Goal: Task Accomplishment & Management: Use online tool/utility

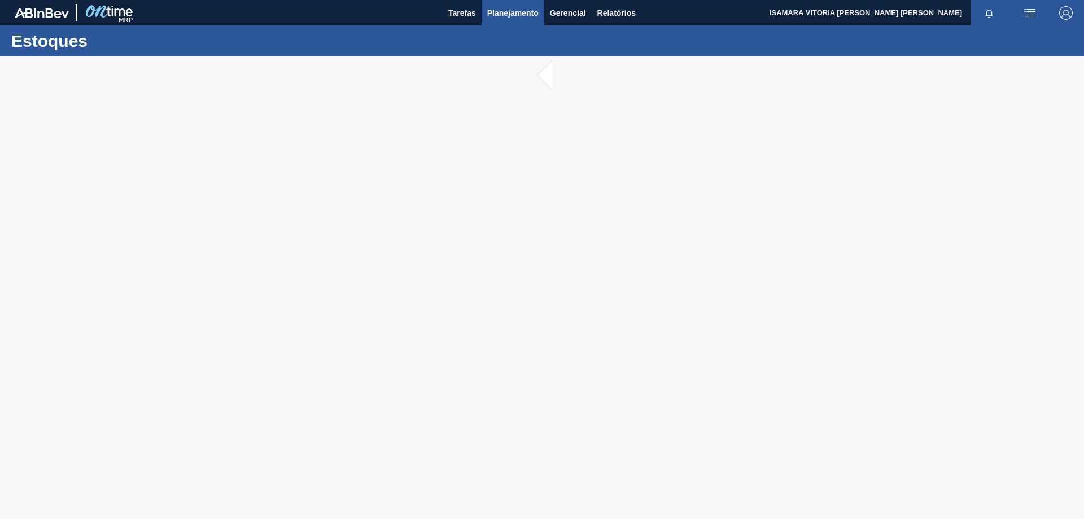
click at [507, 19] on span "Planejamento" at bounding box center [512, 13] width 51 height 14
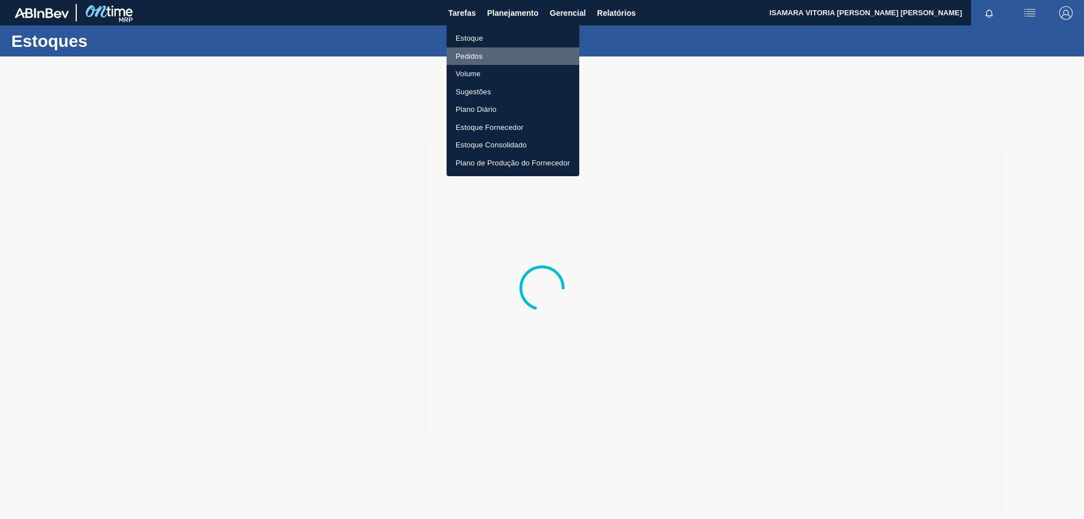
click at [478, 57] on li "Pedidos" at bounding box center [512, 56] width 133 height 18
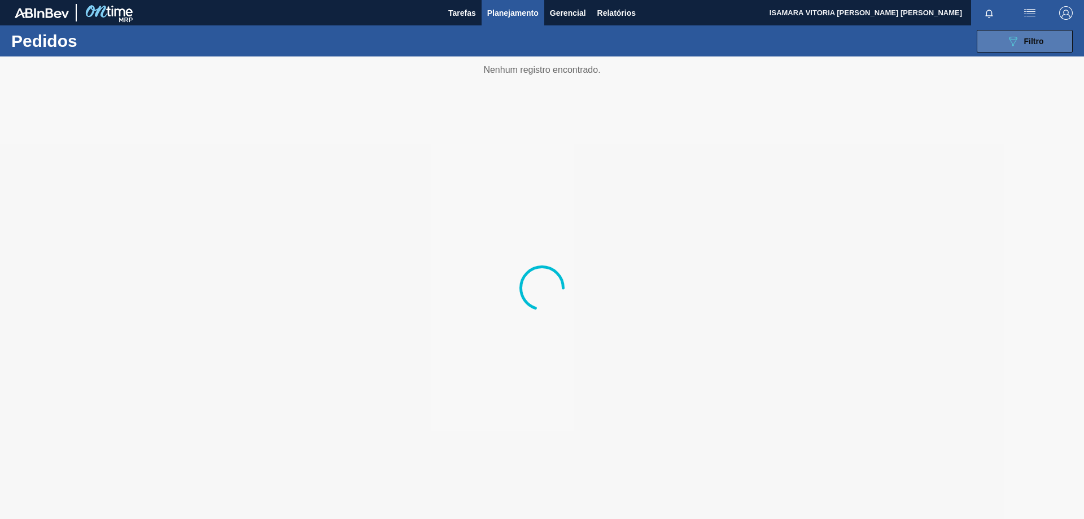
click at [1018, 35] on icon "089F7B8B-B2A5-4AFE-B5C0-19BA573D28AC" at bounding box center [1013, 41] width 14 height 14
click at [1014, 50] on button "089F7B8B-B2A5-4AFE-B5C0-19BA573D28AC Filtro" at bounding box center [1024, 41] width 96 height 23
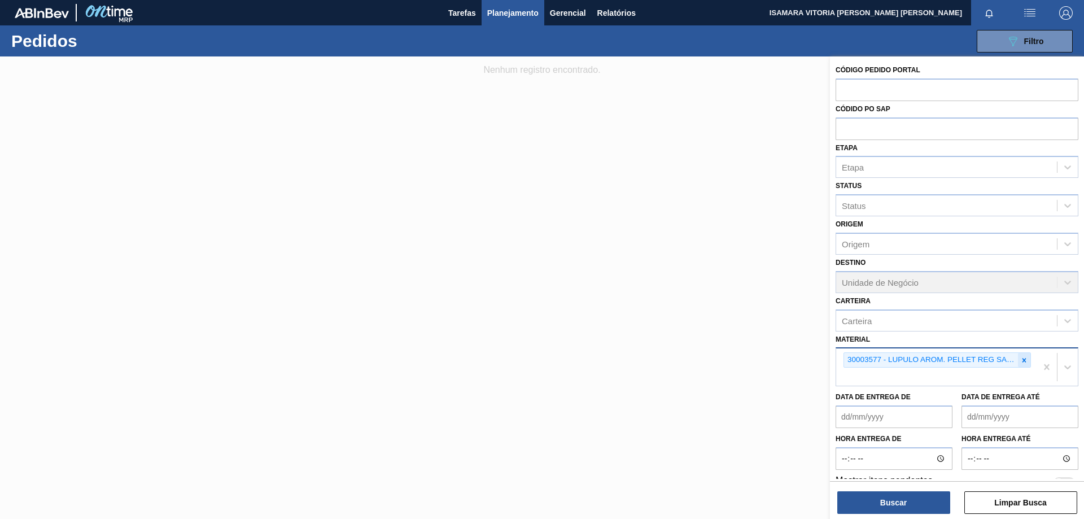
click at [1020, 363] on icon at bounding box center [1024, 360] width 8 height 8
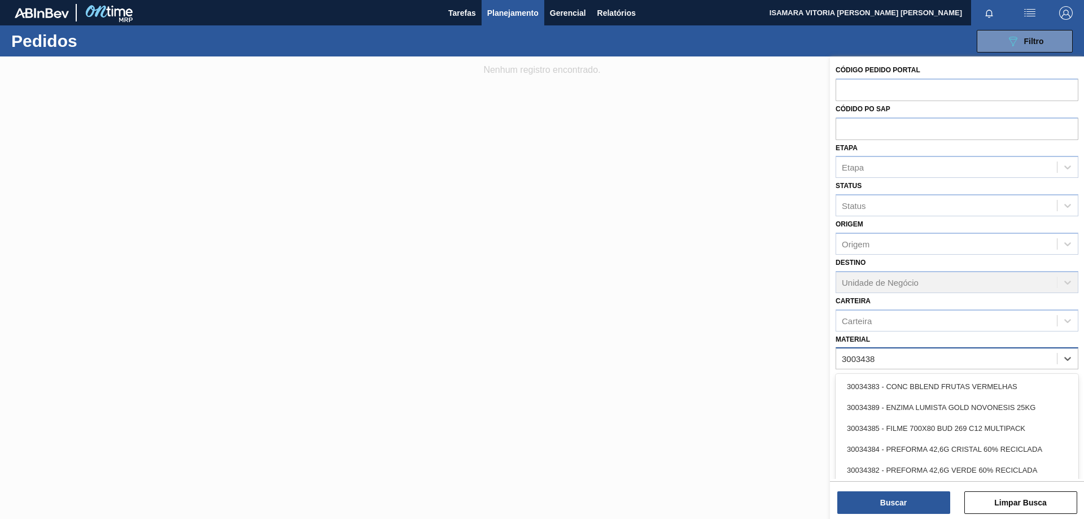
type input "30034389"
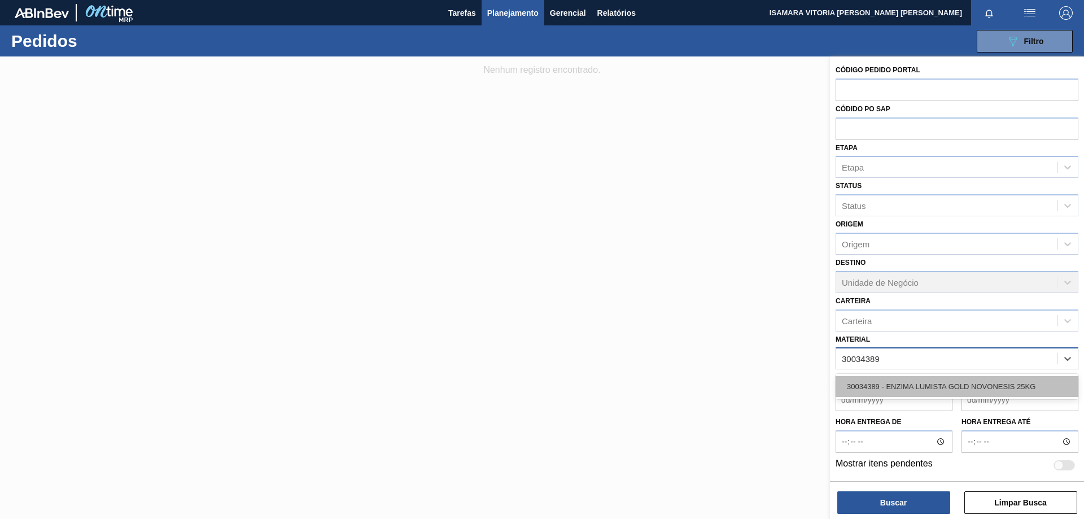
click at [1017, 382] on div "30034389 - ENZIMA LUMISTA GOLD NOVONESIS 25KG" at bounding box center [956, 386] width 243 height 21
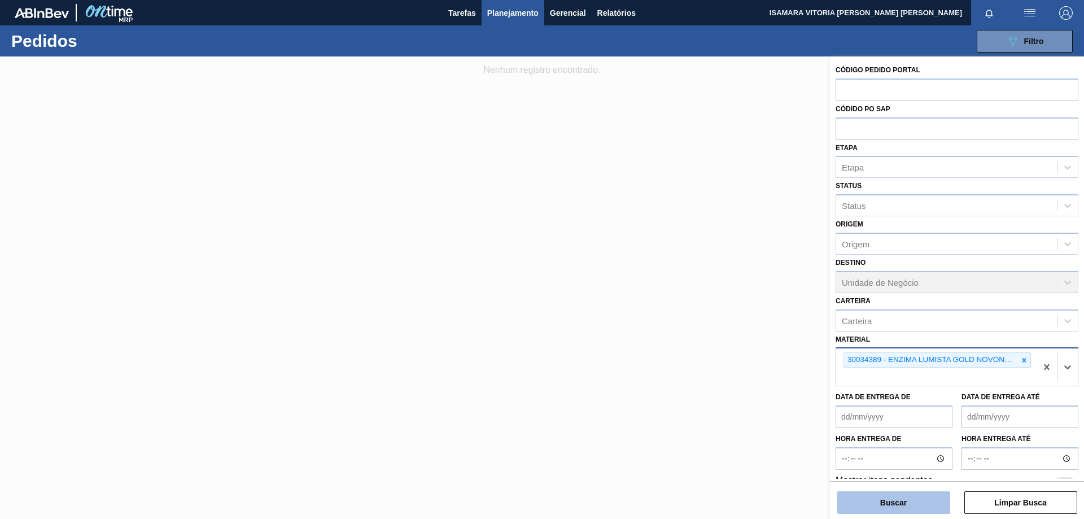
click at [934, 497] on button "Buscar" at bounding box center [893, 502] width 113 height 23
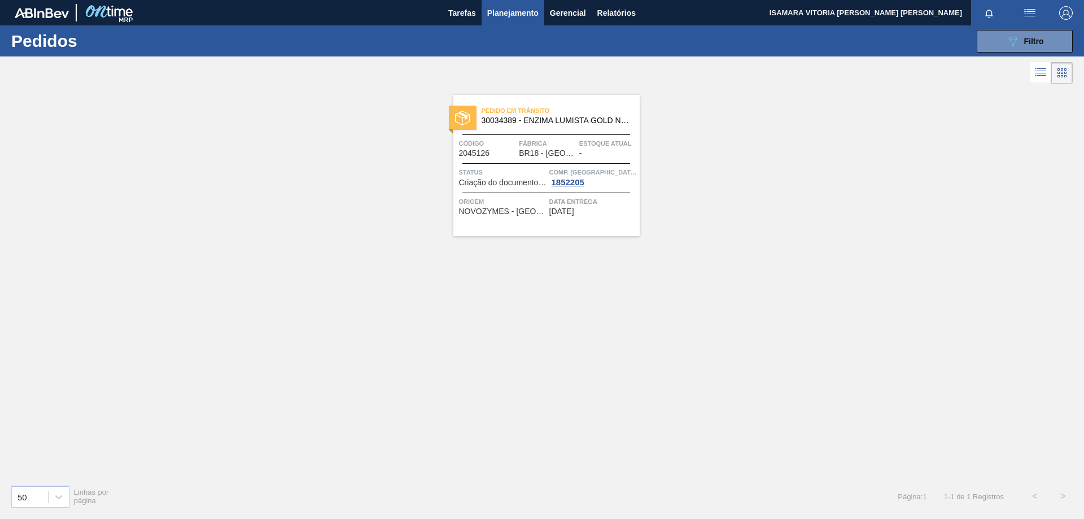
click at [610, 174] on span "Comp. [GEOGRAPHIC_DATA]" at bounding box center [592, 171] width 87 height 11
click at [594, 205] on span "Data Entrega" at bounding box center [592, 201] width 87 height 11
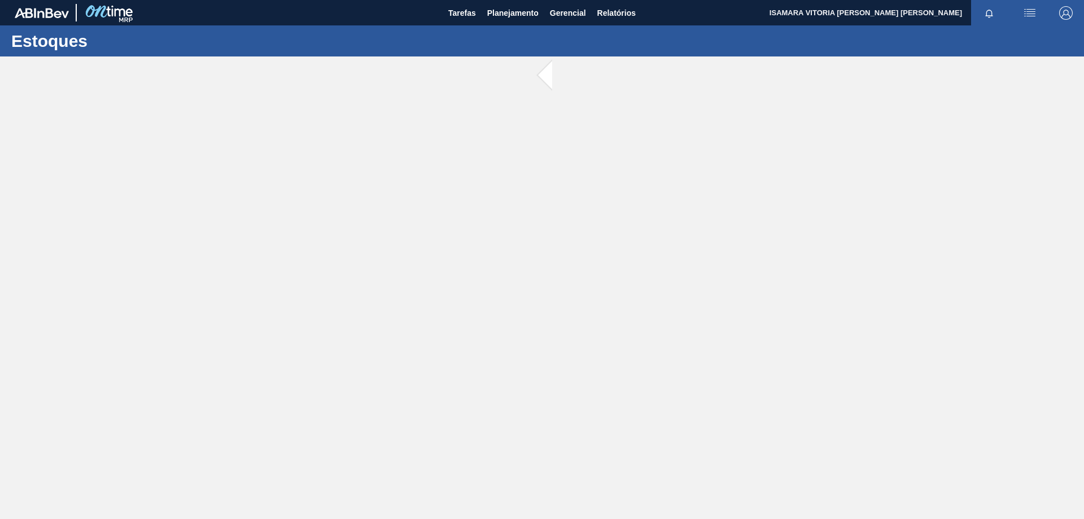
click at [594, 205] on main "Tarefas Planejamento Gerencial Relatórios ISAMARA VITORIA [PERSON_NAME] DE [PER…" at bounding box center [542, 259] width 1084 height 519
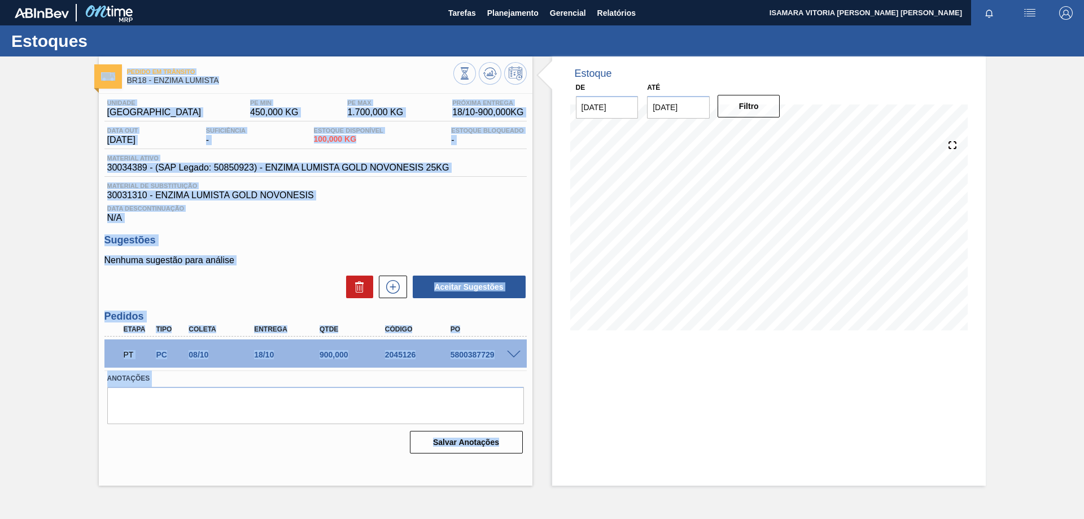
click at [326, 287] on div "Aceitar Sugestões" at bounding box center [315, 286] width 422 height 25
